Goal: Check status

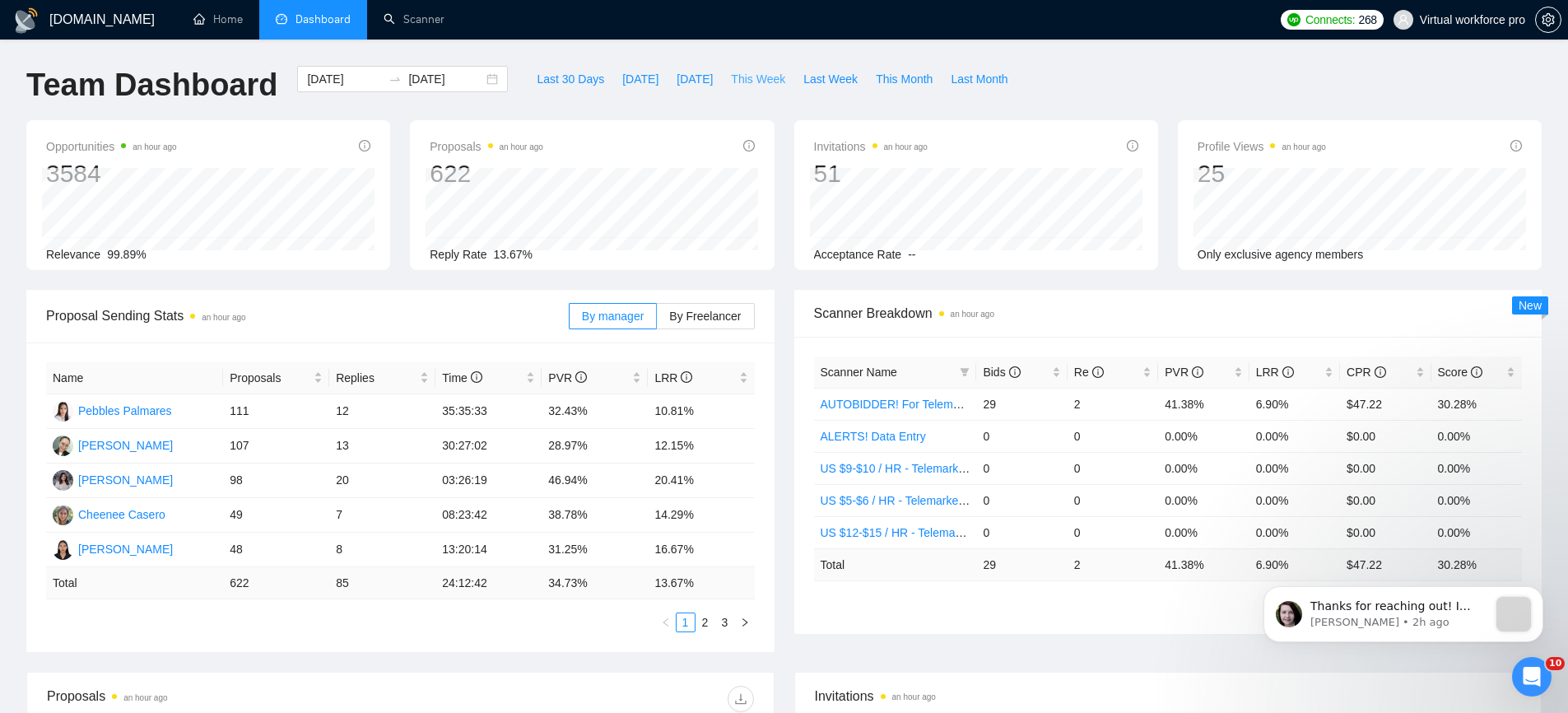
click at [781, 84] on span "This Week" at bounding box center [757, 78] width 54 height 18
type input "[DATE]"
click at [932, 84] on span "This Month" at bounding box center [904, 78] width 57 height 18
type input "[DATE]"
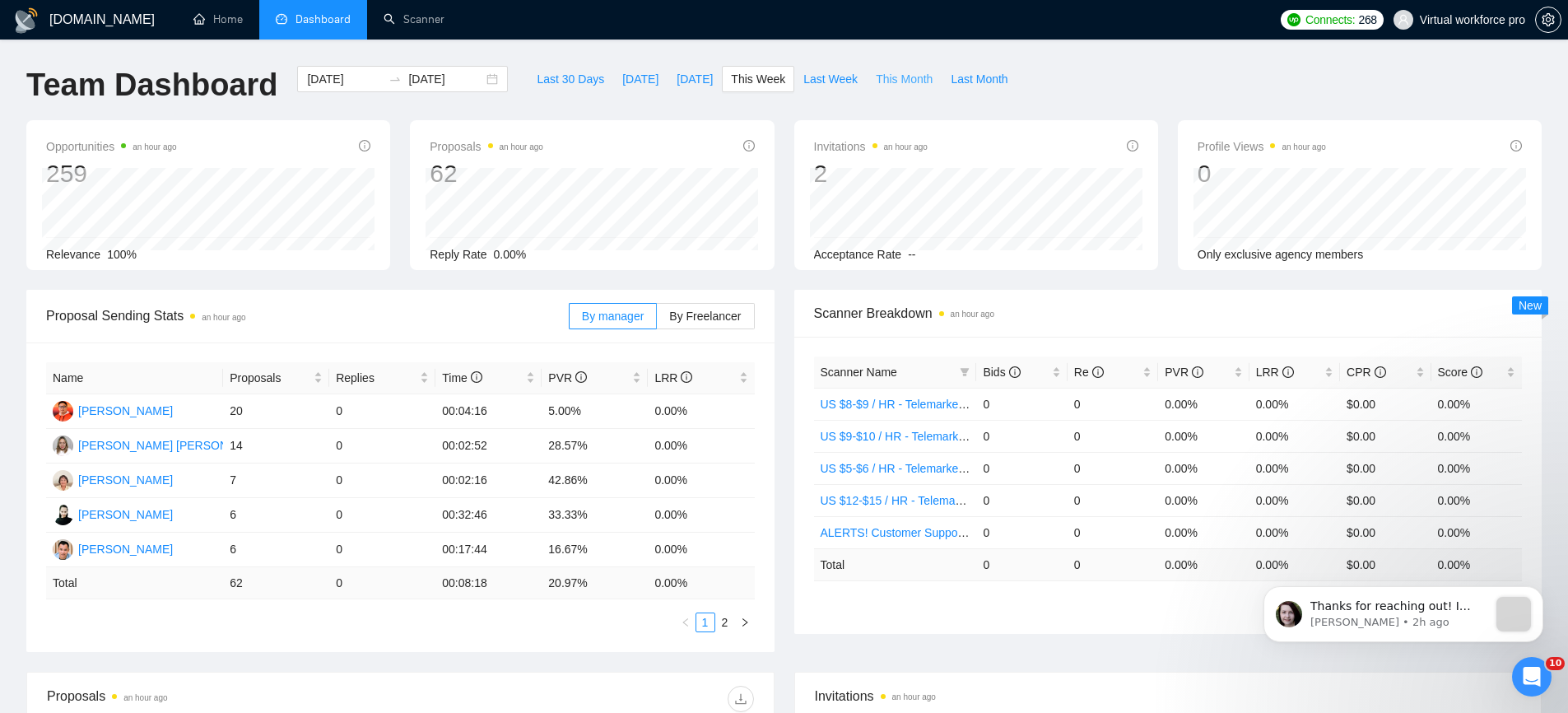
type input "[DATE]"
click at [760, 85] on span "This Week" at bounding box center [757, 78] width 54 height 18
type input "[DATE]"
click at [821, 81] on span "Last Week" at bounding box center [830, 78] width 54 height 18
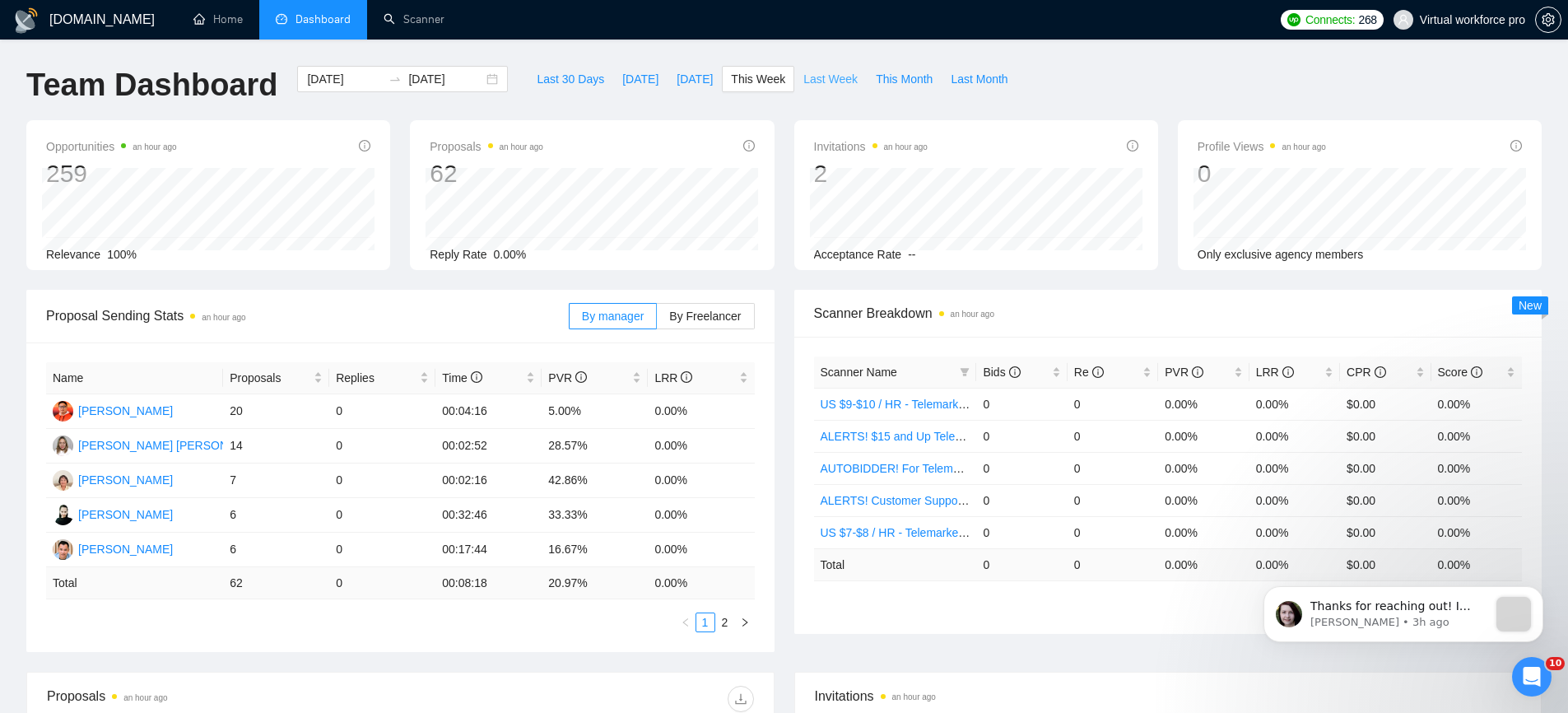
type input "[DATE]"
click at [757, 84] on span "This Week" at bounding box center [757, 78] width 54 height 18
type input "[DATE]"
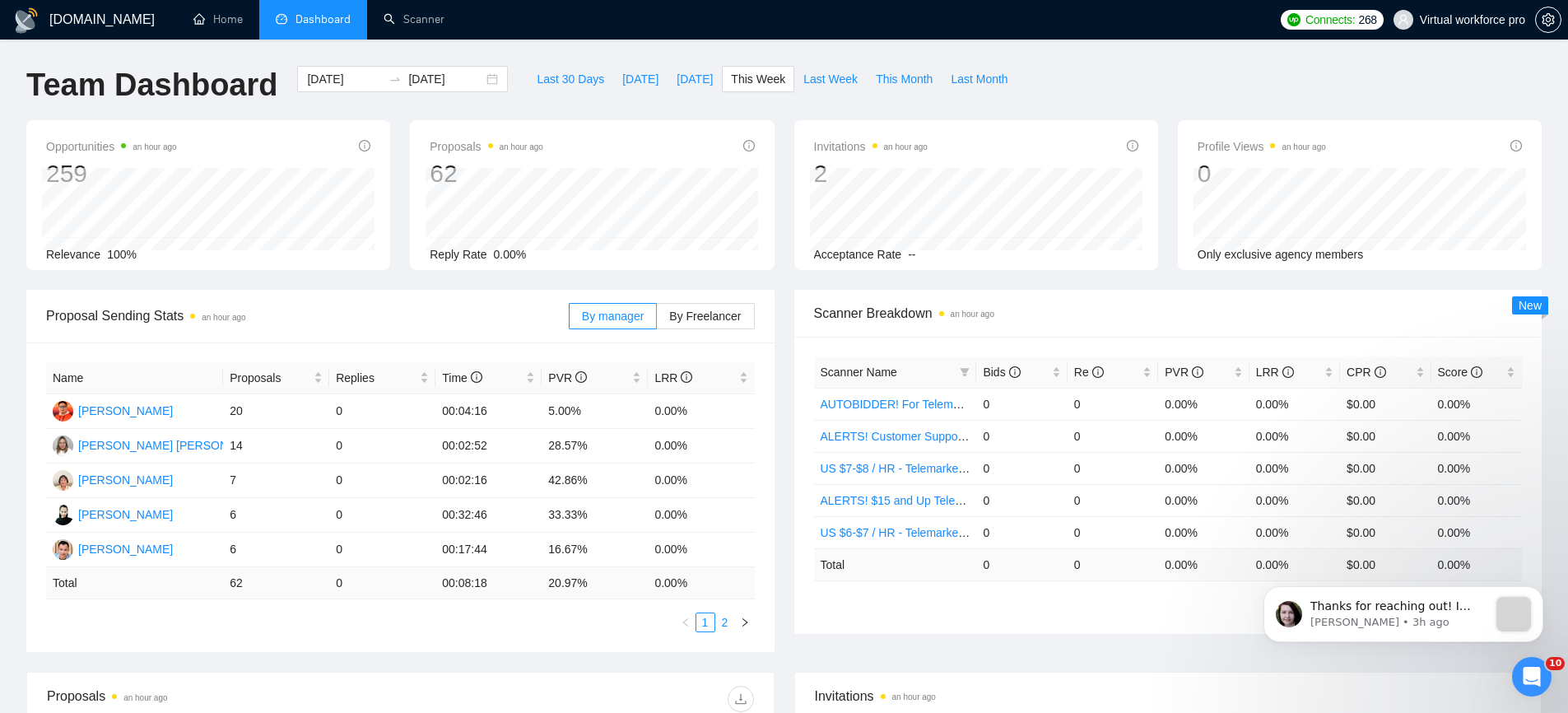
click at [723, 628] on link "2" at bounding box center [725, 622] width 18 height 18
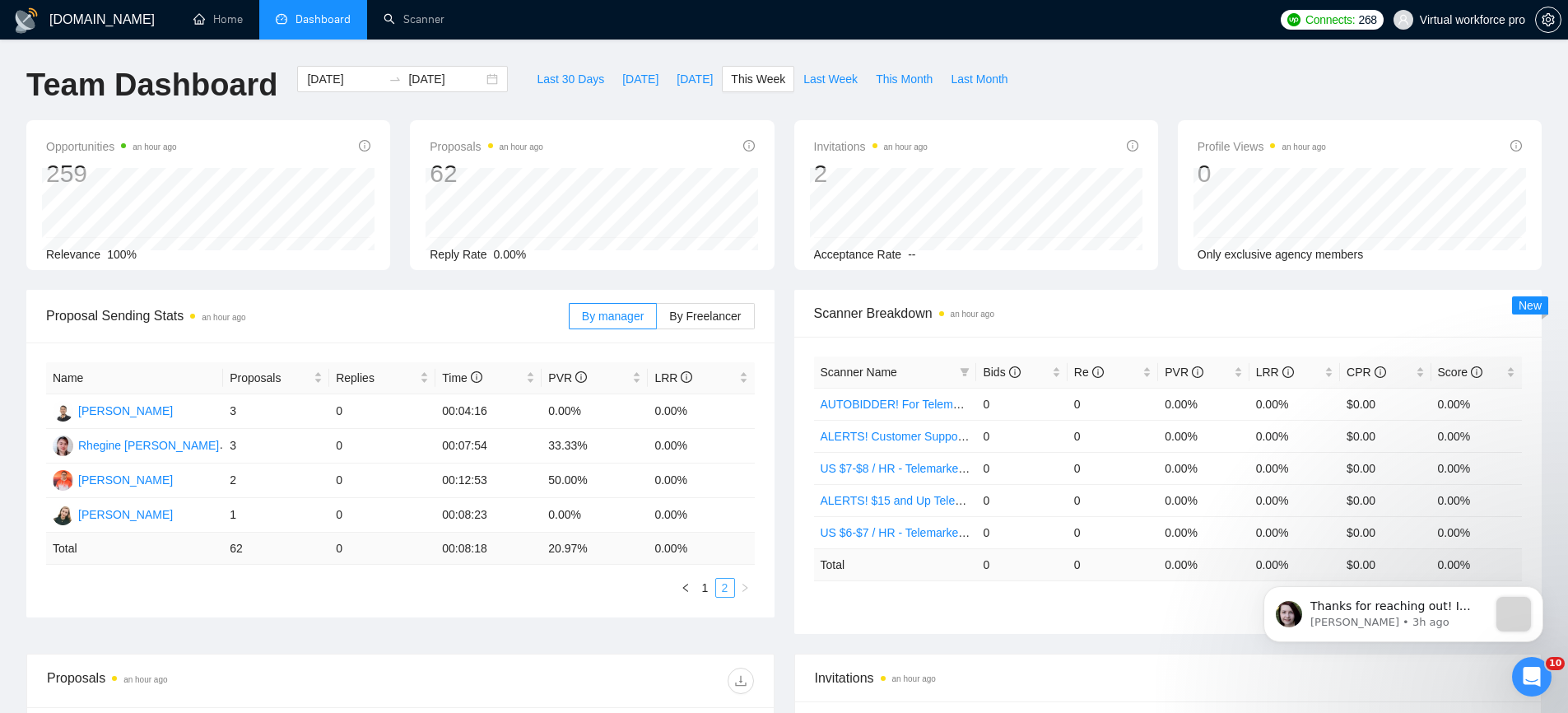
click at [721, 590] on link "2" at bounding box center [725, 587] width 18 height 18
click at [712, 590] on link "1" at bounding box center [705, 587] width 18 height 18
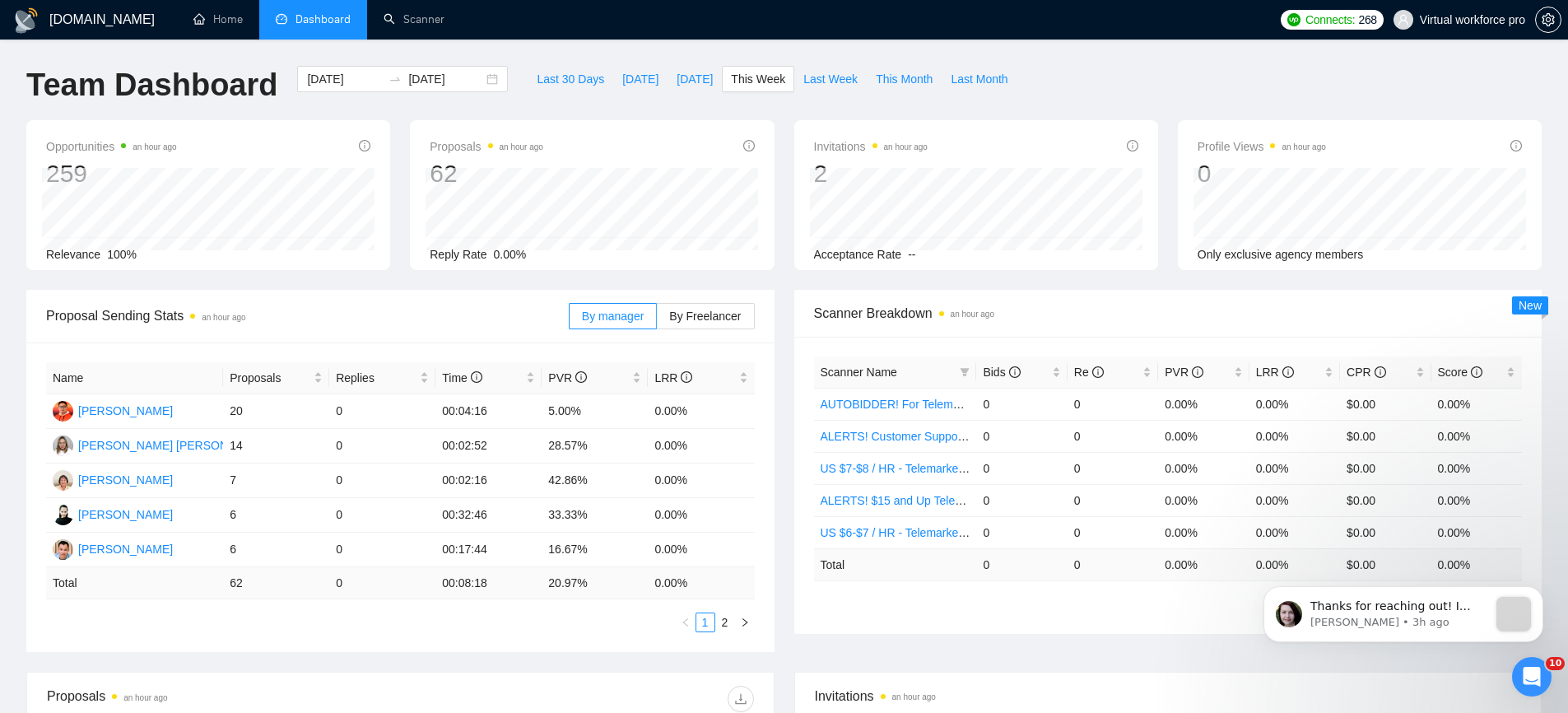
click at [407, 637] on div "Name Proposals Replies Time PVR LRR [PERSON_NAME] 20 0 00:04:16 5.00% 0.00% [PE…" at bounding box center [400, 497] width 748 height 310
click at [723, 624] on link "2" at bounding box center [725, 622] width 18 height 18
